Goal: Task Accomplishment & Management: Use online tool/utility

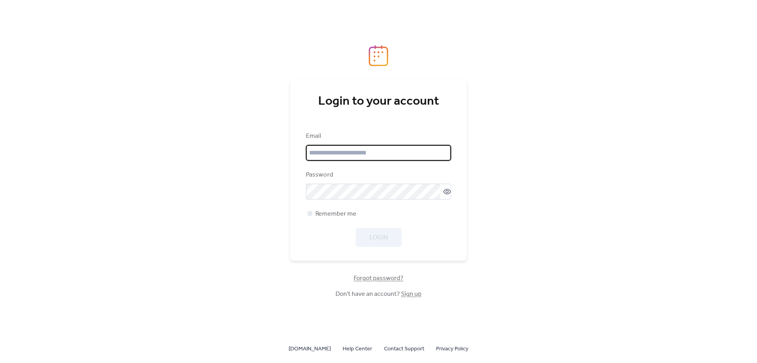
type input "**********"
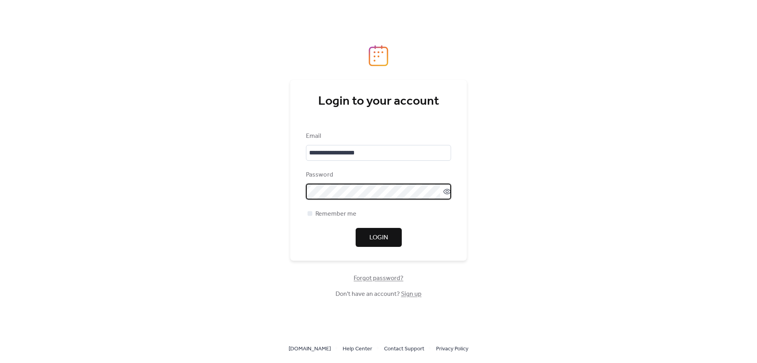
click at [481, 239] on div "**********" at bounding box center [378, 181] width 757 height 363
click at [382, 233] on span "Login" at bounding box center [379, 237] width 19 height 9
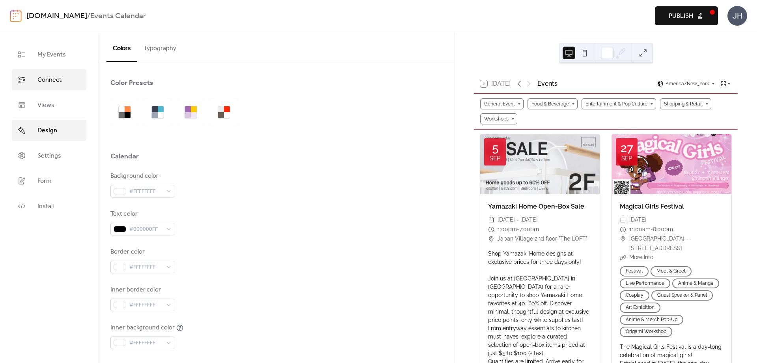
click at [44, 78] on span "Connect" at bounding box center [49, 79] width 24 height 9
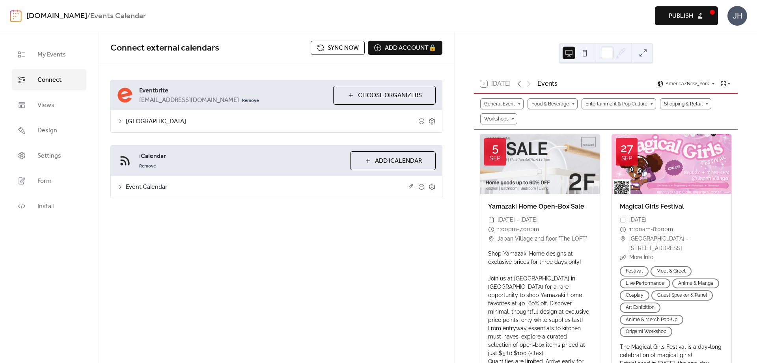
click at [121, 121] on icon at bounding box center [120, 121] width 2 height 4
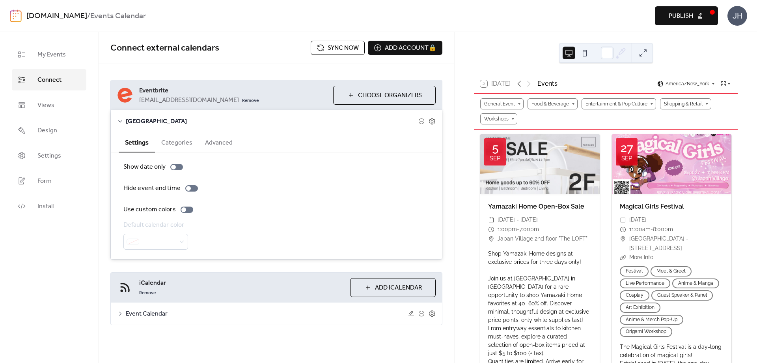
click at [178, 143] on button "Categories" at bounding box center [177, 141] width 44 height 19
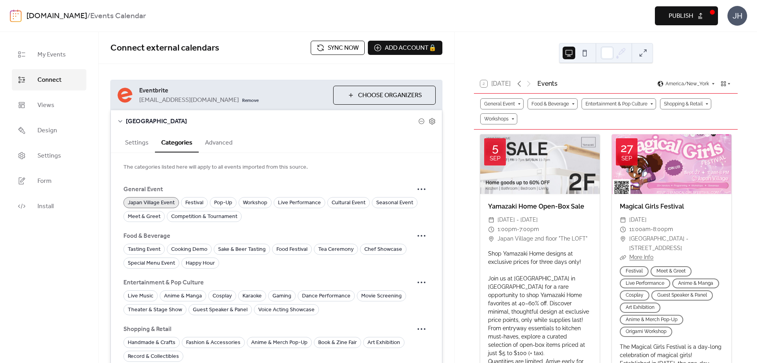
click at [209, 144] on button "Advanced" at bounding box center [219, 141] width 40 height 19
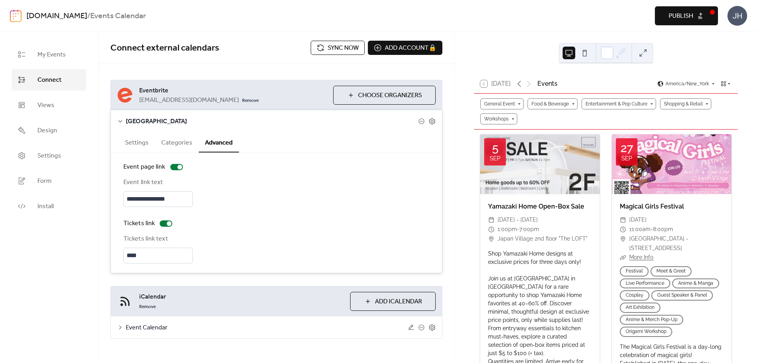
click at [137, 138] on button "Settings" at bounding box center [137, 141] width 36 height 19
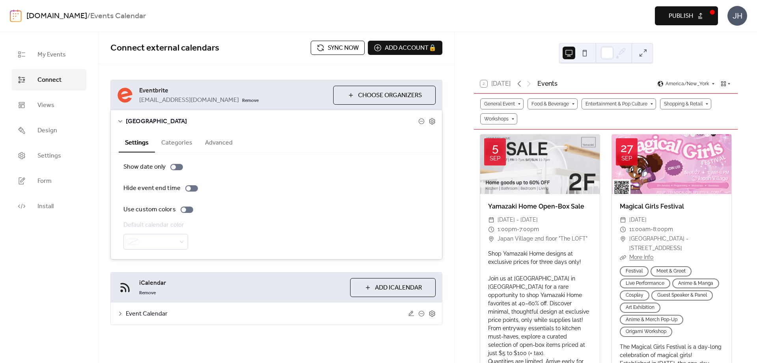
click at [138, 140] on button "Settings" at bounding box center [137, 142] width 36 height 20
click at [46, 53] on span "My Events" at bounding box center [51, 54] width 28 height 9
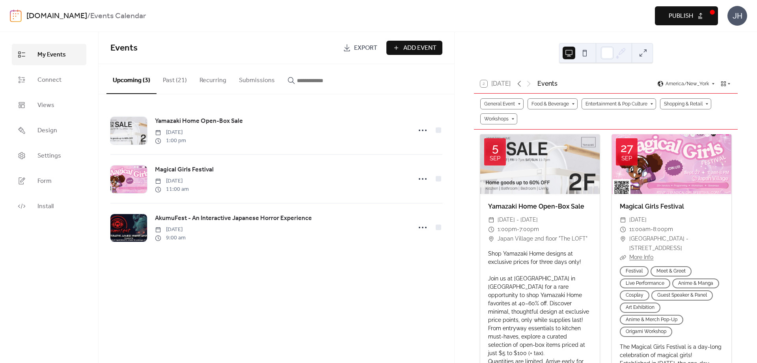
click at [178, 76] on button "Past (21)" at bounding box center [175, 78] width 37 height 29
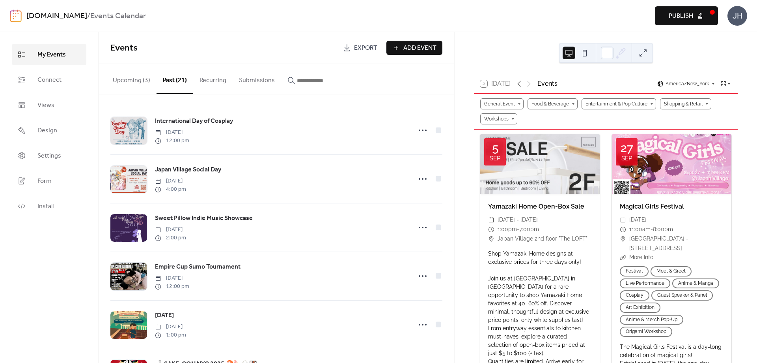
click at [210, 82] on button "Recurring" at bounding box center [212, 78] width 39 height 29
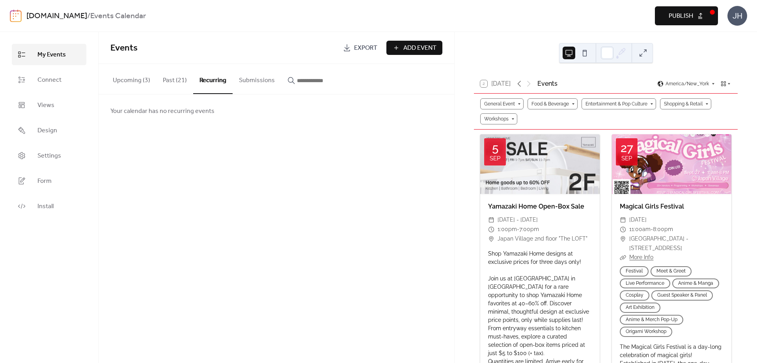
click at [254, 82] on button "Submissions" at bounding box center [257, 78] width 49 height 29
click at [138, 85] on button "Upcoming (3)" at bounding box center [132, 78] width 50 height 29
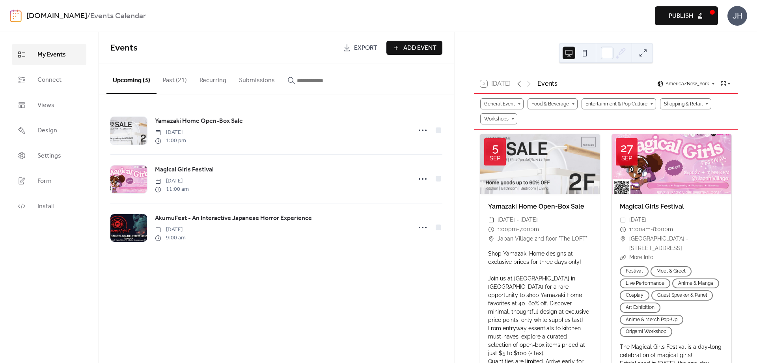
click at [172, 85] on button "Past (21)" at bounding box center [175, 78] width 37 height 29
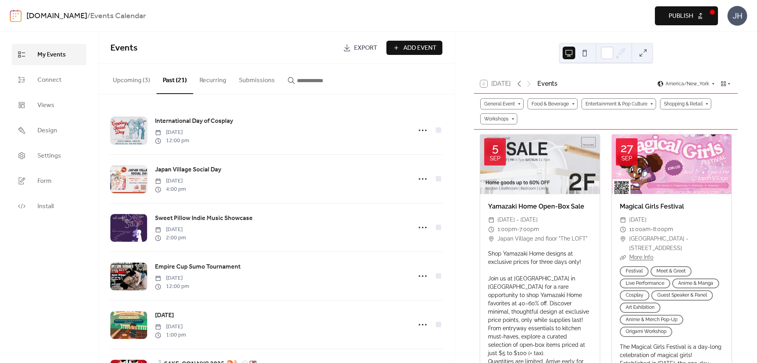
click at [137, 84] on button "Upcoming (3)" at bounding box center [132, 78] width 50 height 29
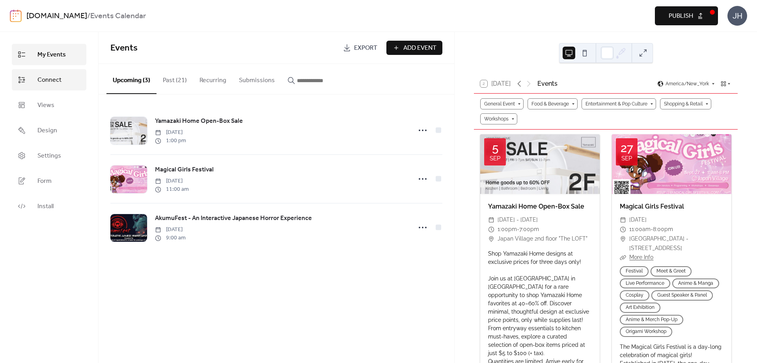
click at [48, 82] on span "Connect" at bounding box center [49, 79] width 24 height 9
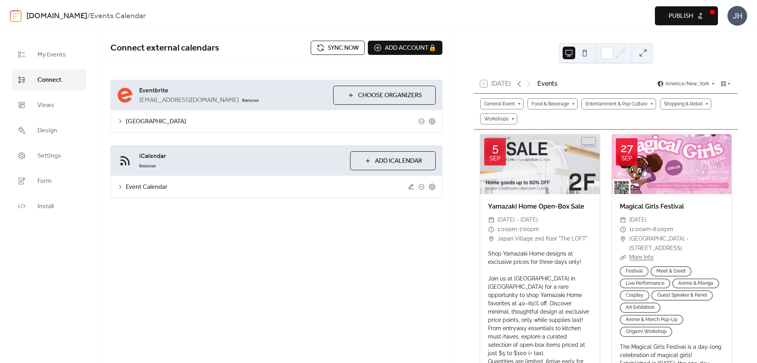
click at [124, 122] on div "[GEOGRAPHIC_DATA]" at bounding box center [276, 121] width 331 height 22
click at [122, 120] on icon at bounding box center [120, 121] width 6 height 6
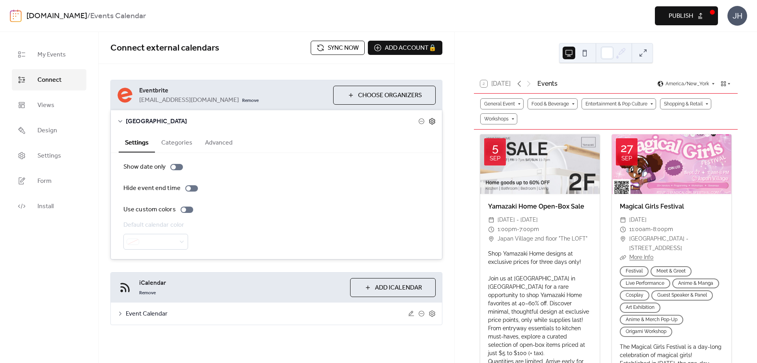
click at [432, 121] on icon at bounding box center [432, 121] width 7 height 7
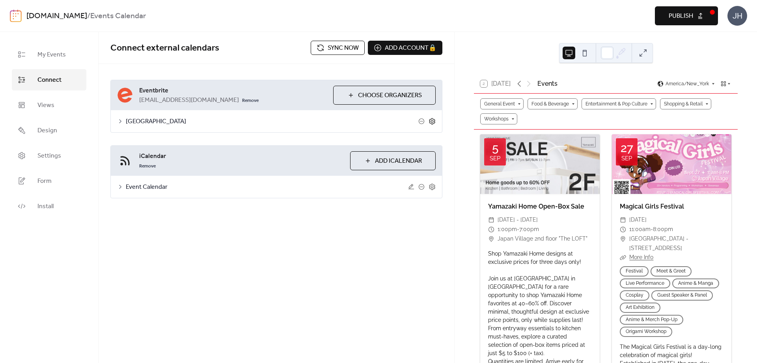
click at [432, 121] on icon at bounding box center [432, 121] width 7 height 7
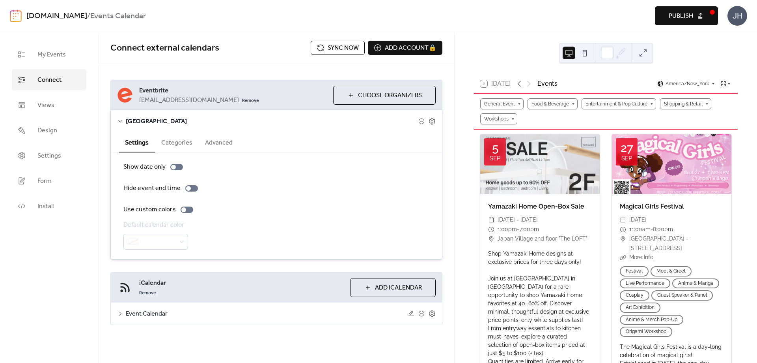
click at [178, 141] on button "Categories" at bounding box center [177, 141] width 44 height 19
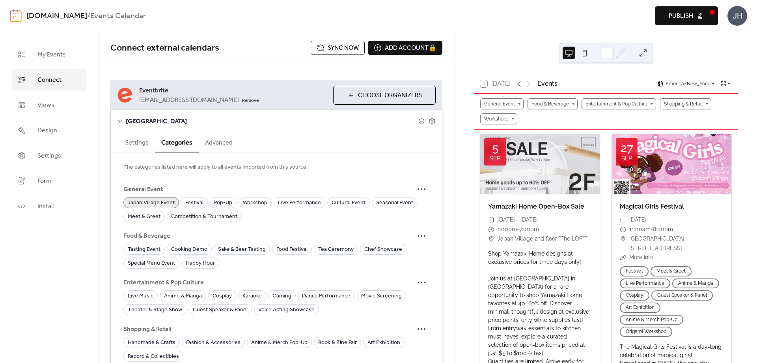
click at [219, 142] on button "Advanced" at bounding box center [219, 141] width 40 height 19
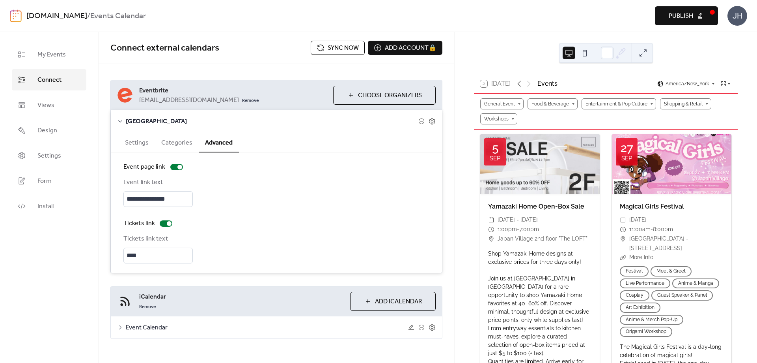
scroll to position [7, 0]
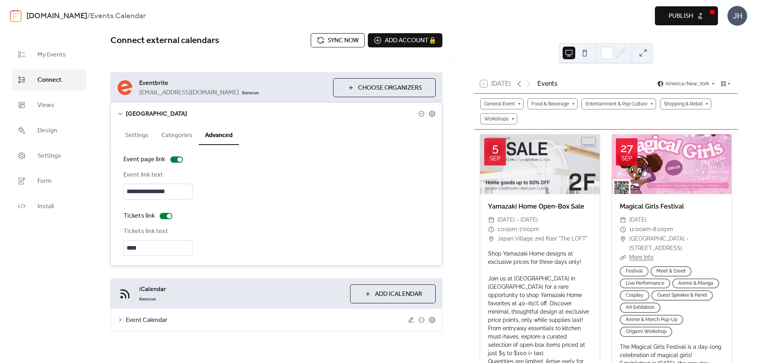
click at [120, 321] on icon at bounding box center [120, 319] width 6 height 6
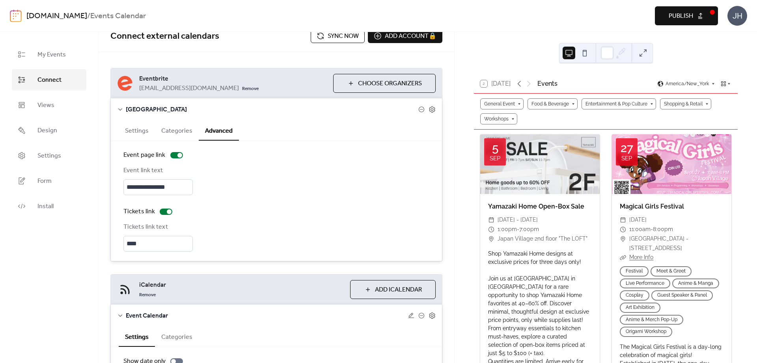
scroll to position [0, 0]
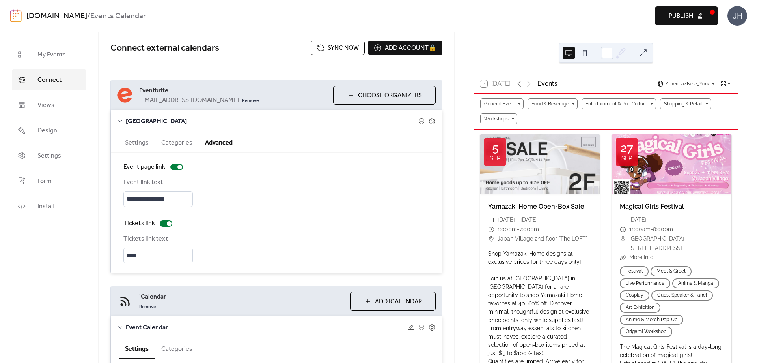
click at [681, 11] on span "Publish" at bounding box center [681, 15] width 24 height 9
